Goal: Task Accomplishment & Management: Use online tool/utility

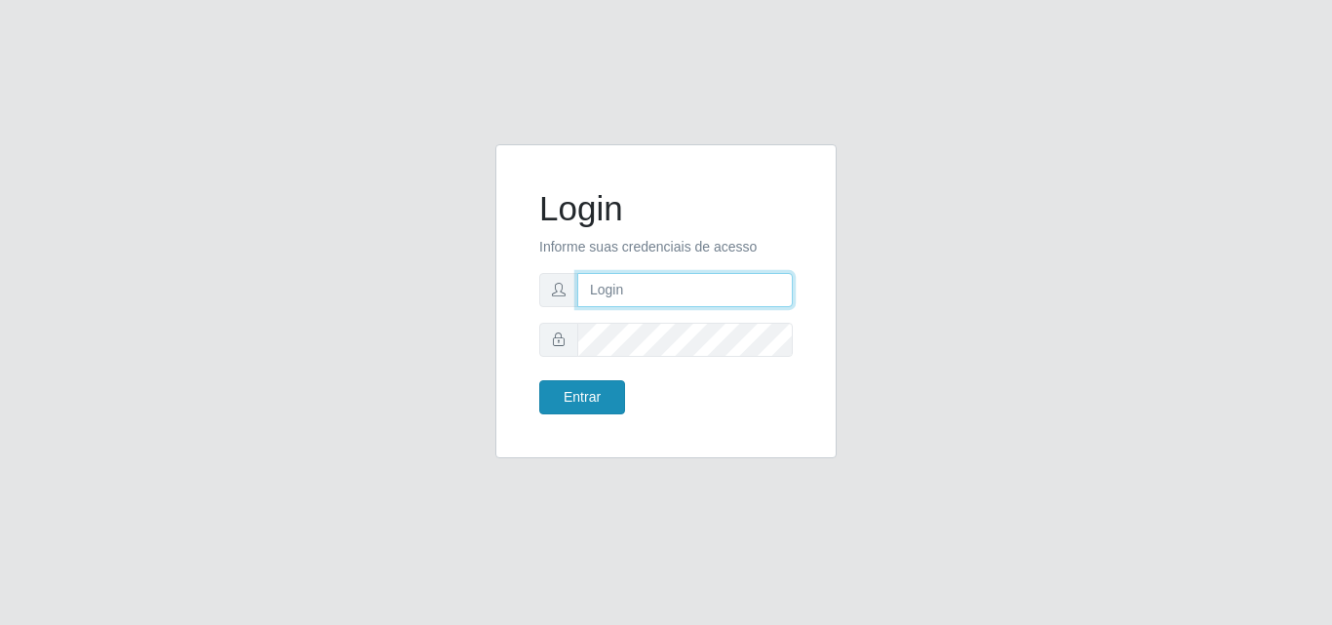
type input "[EMAIL_ADDRESS][DOMAIN_NAME]"
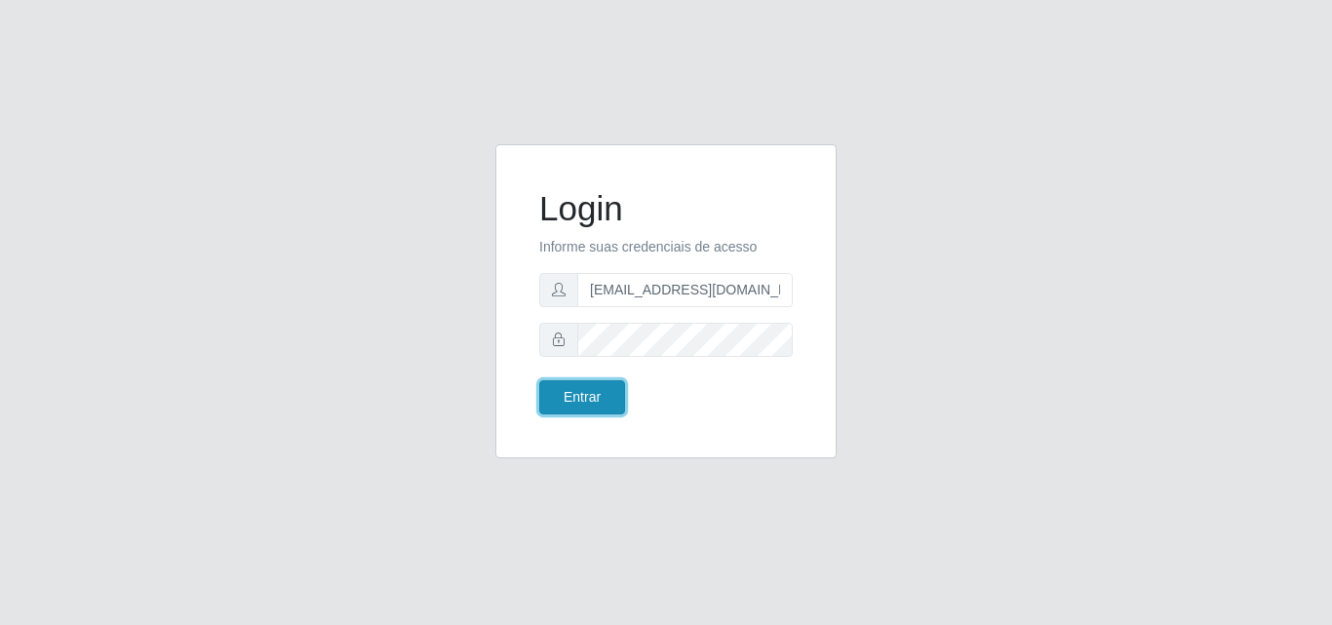
click at [605, 400] on button "Entrar" at bounding box center [582, 397] width 86 height 34
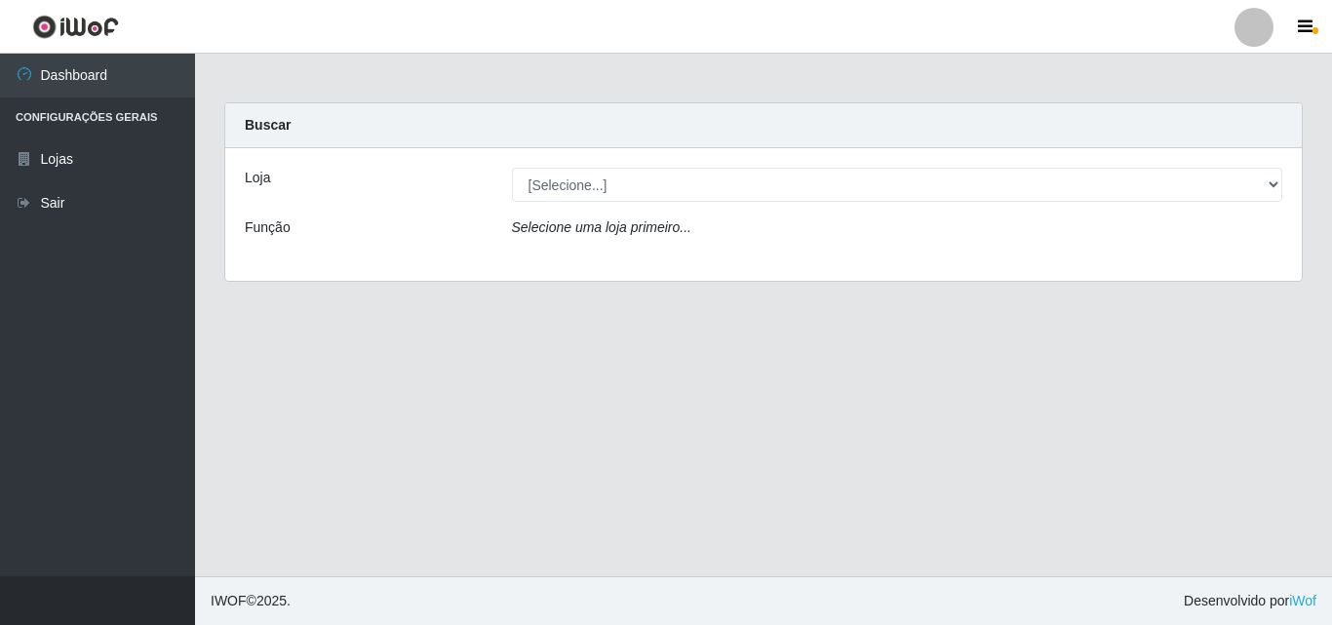
click at [1284, 189] on div "[Selecione...] Rede Potiguar 1 - Macaíba" at bounding box center [897, 185] width 801 height 34
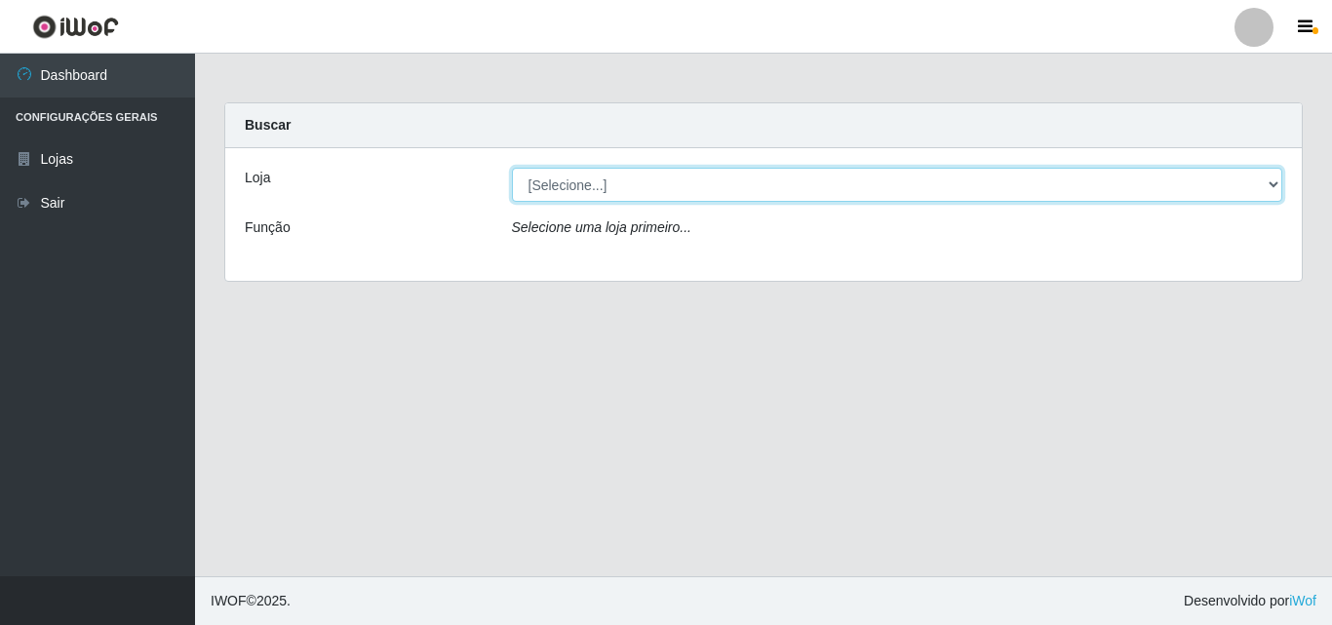
click at [1273, 189] on select "[Selecione...] Rede Potiguar 1 - Macaíba" at bounding box center [898, 185] width 772 height 34
select select "100"
click at [512, 168] on select "[Selecione...] Rede Potiguar 1 - Macaíba" at bounding box center [898, 185] width 772 height 34
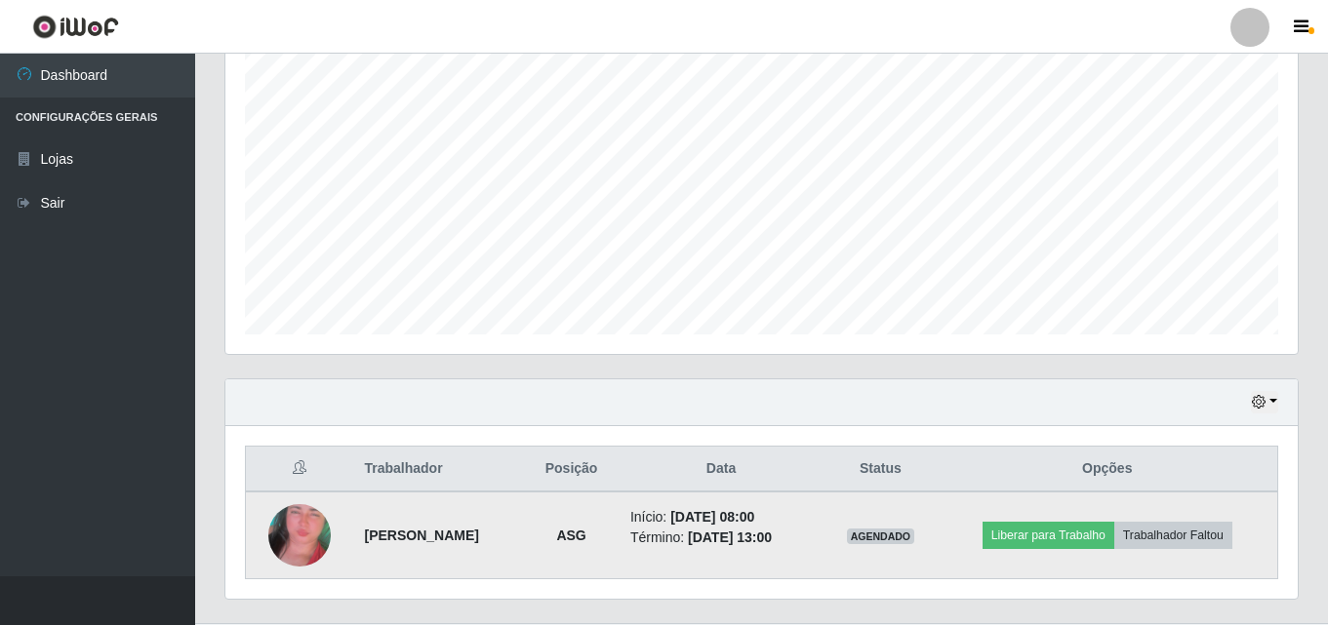
scroll to position [410, 0]
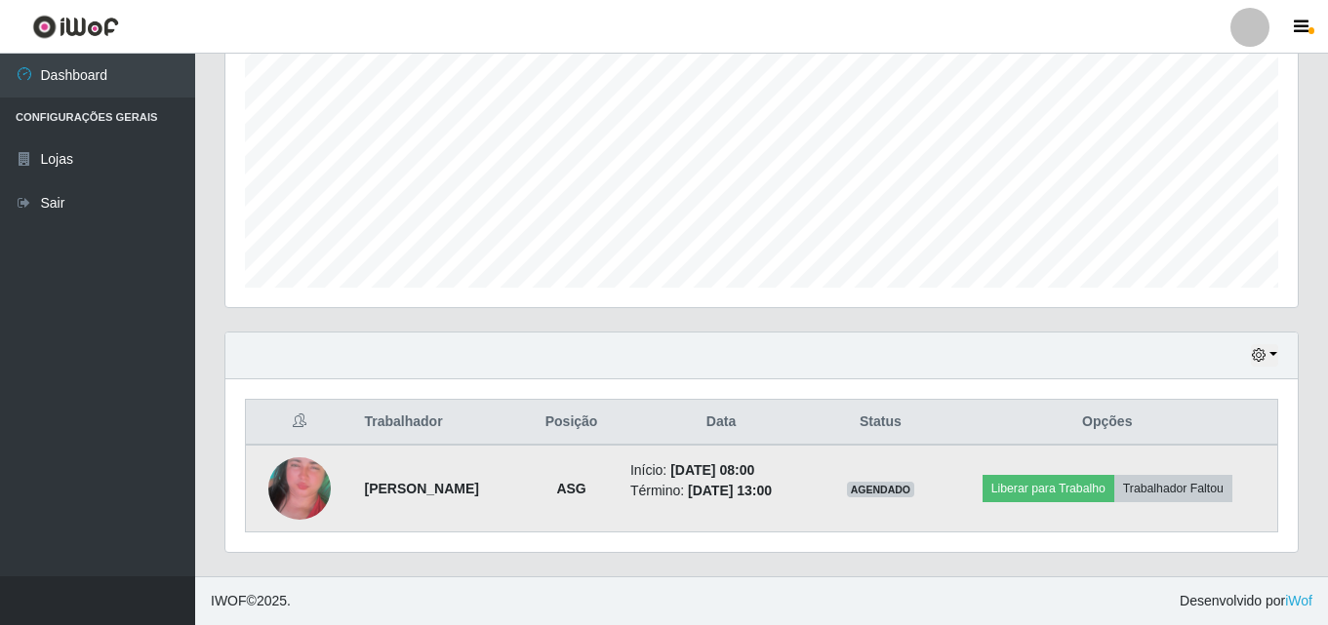
click at [299, 495] on img at bounding box center [299, 488] width 62 height 132
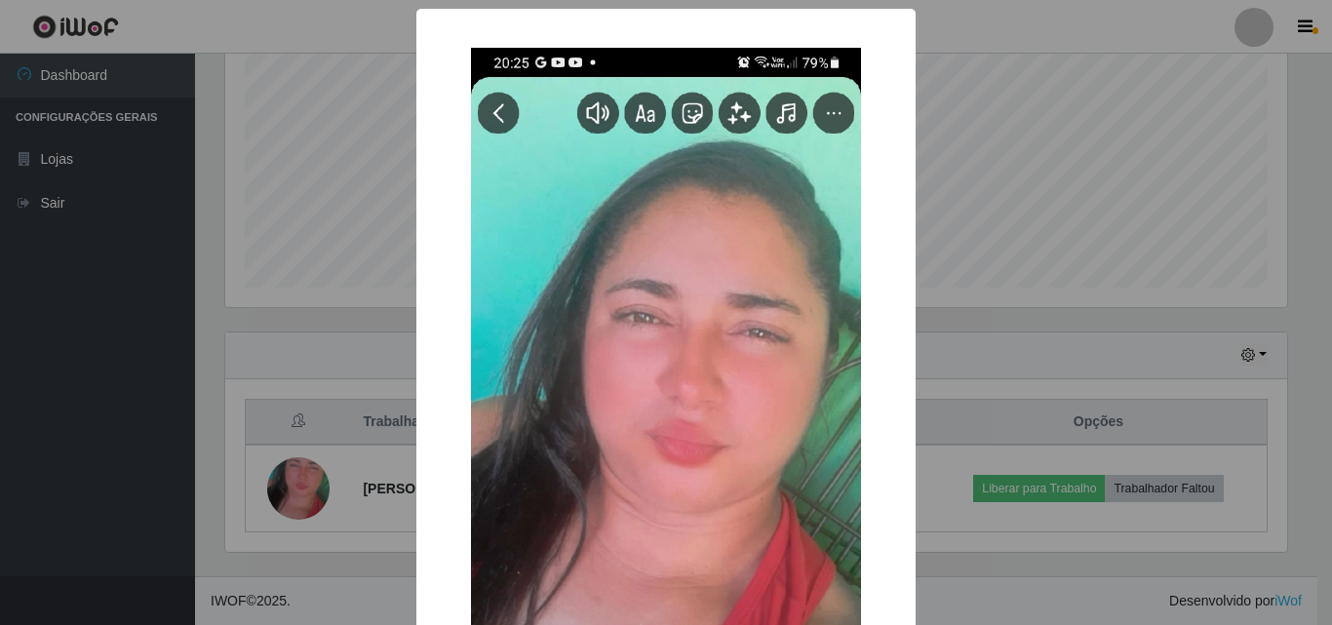
click at [1210, 60] on div "× OK Cancel" at bounding box center [666, 312] width 1332 height 625
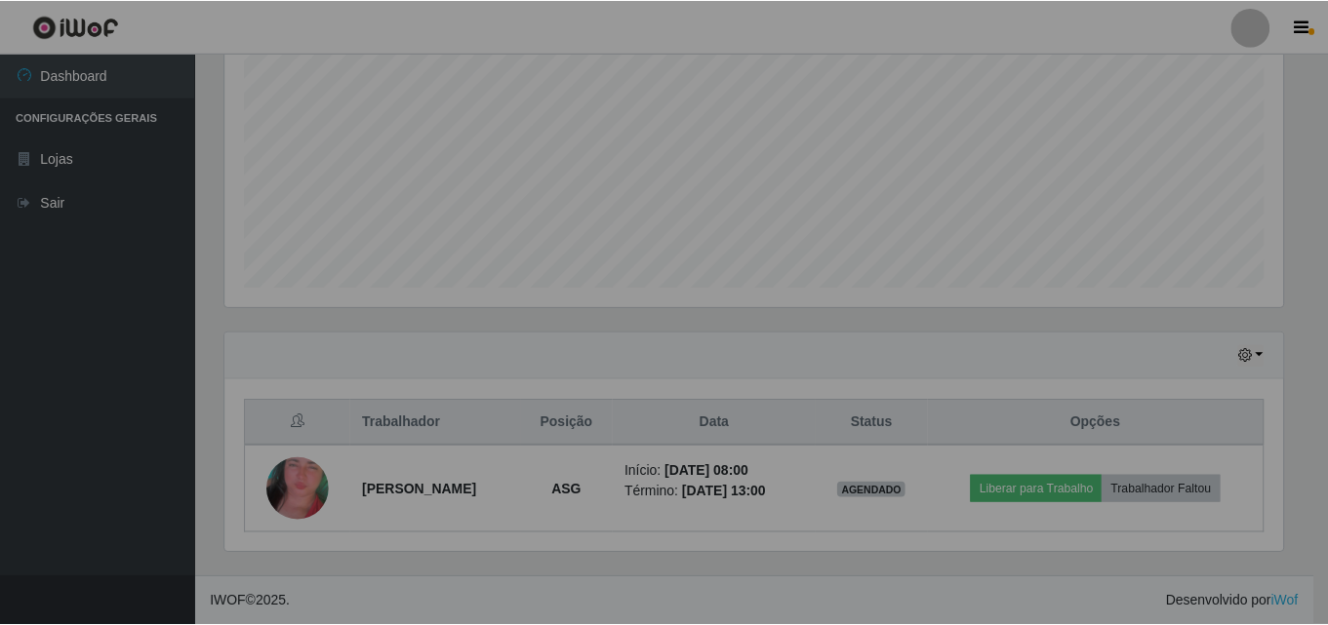
scroll to position [405, 1072]
